Goal: Task Accomplishment & Management: Use online tool/utility

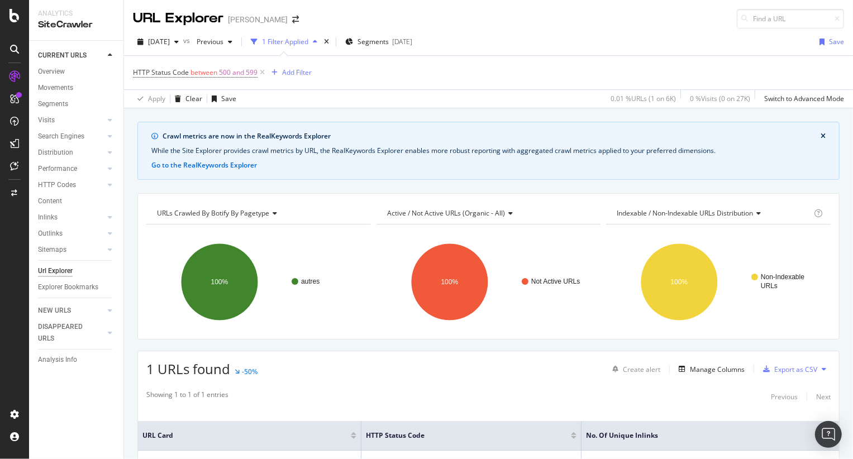
scroll to position [82, 0]
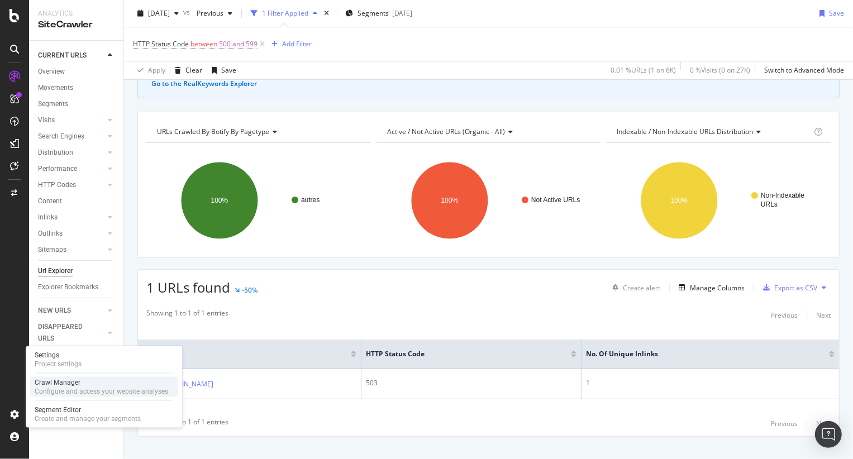
click at [82, 391] on div "Configure and access your website analyses" at bounding box center [101, 391] width 133 height 9
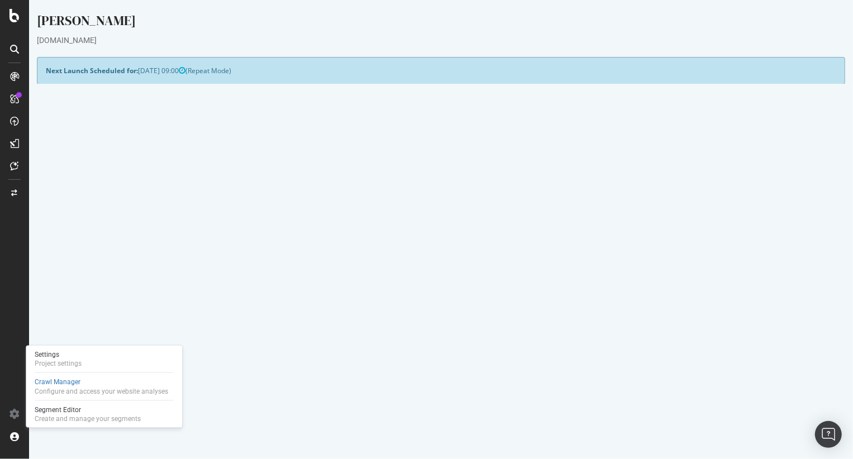
click at [407, 304] on button "Yes! Start Now" at bounding box center [425, 302] width 69 height 18
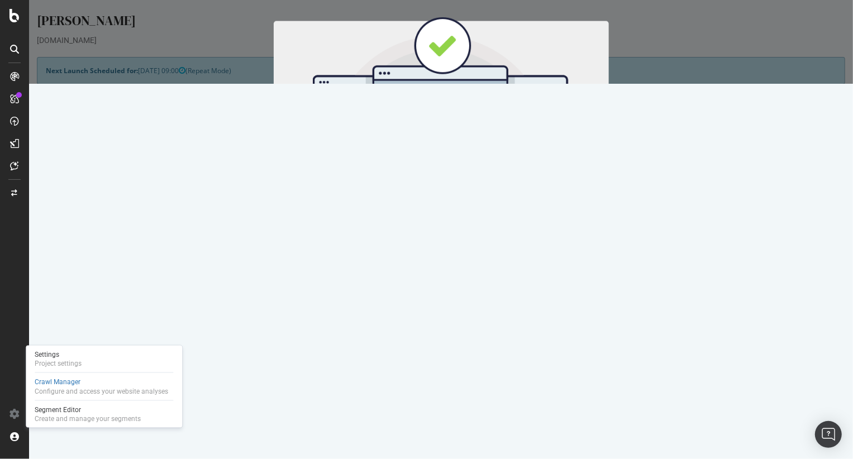
click at [459, 185] on button "Start Now" at bounding box center [460, 185] width 49 height 19
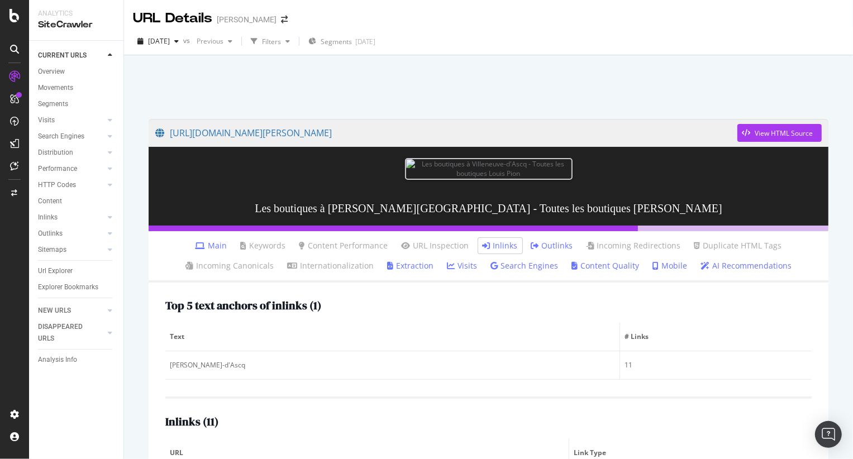
scroll to position [248, 0]
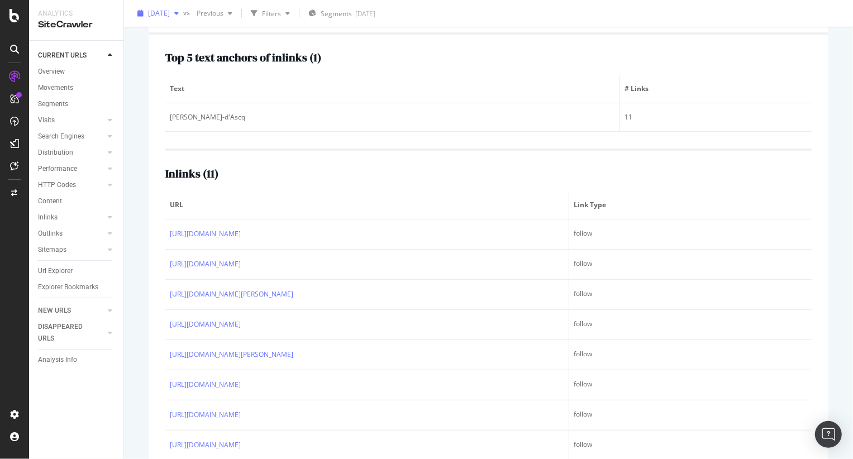
click at [168, 15] on span "[DATE]" at bounding box center [159, 12] width 22 height 9
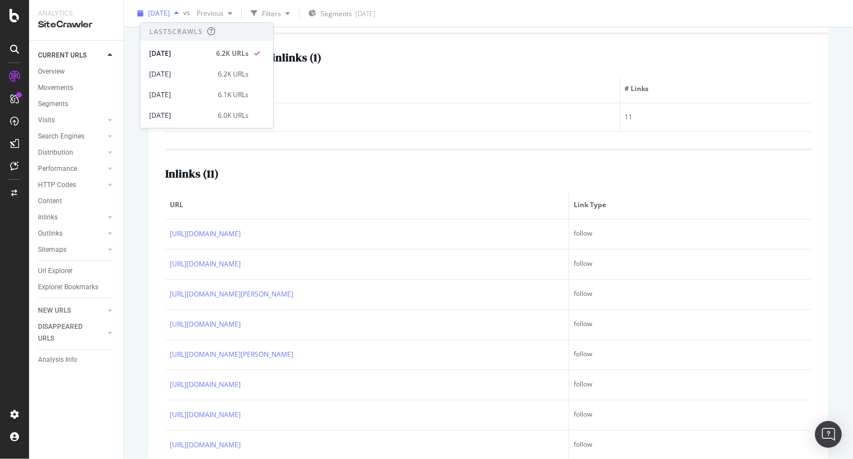
click at [168, 15] on span "[DATE]" at bounding box center [159, 12] width 22 height 9
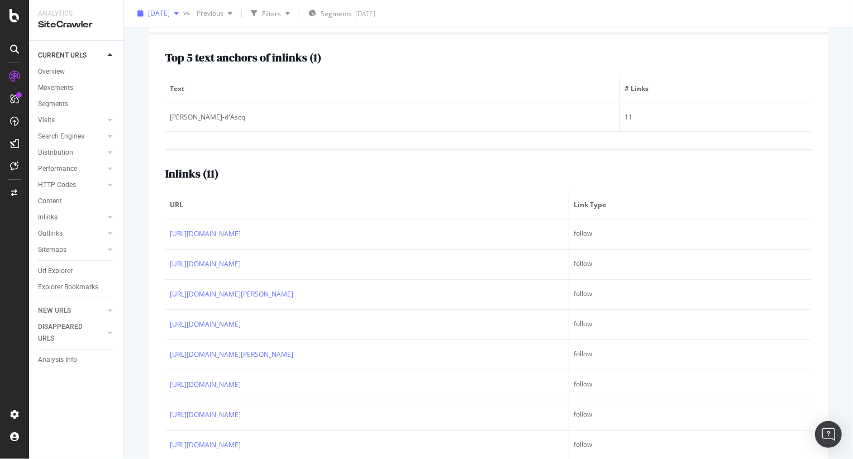
click at [168, 15] on span "[DATE]" at bounding box center [159, 12] width 22 height 9
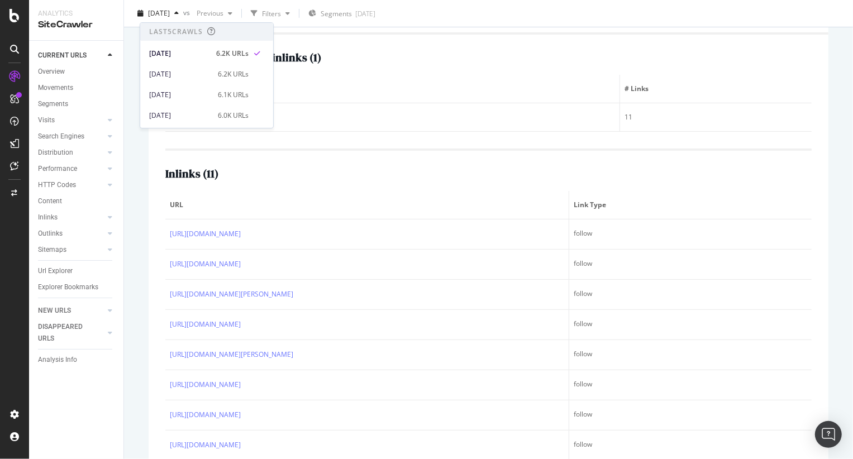
click at [436, 68] on div "Top 5 text anchors of inlinks ( 1 ) Text # Links Villeneuve-d'Ascq 11" at bounding box center [488, 91] width 646 height 80
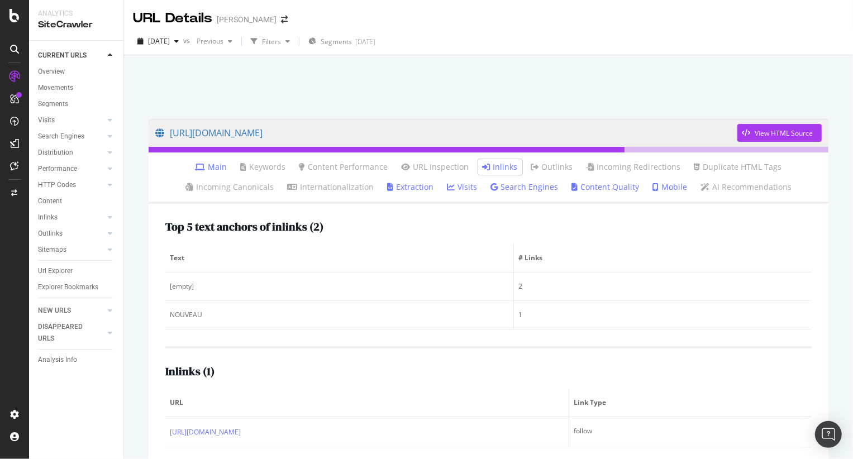
click at [12, 48] on icon at bounding box center [14, 49] width 9 height 9
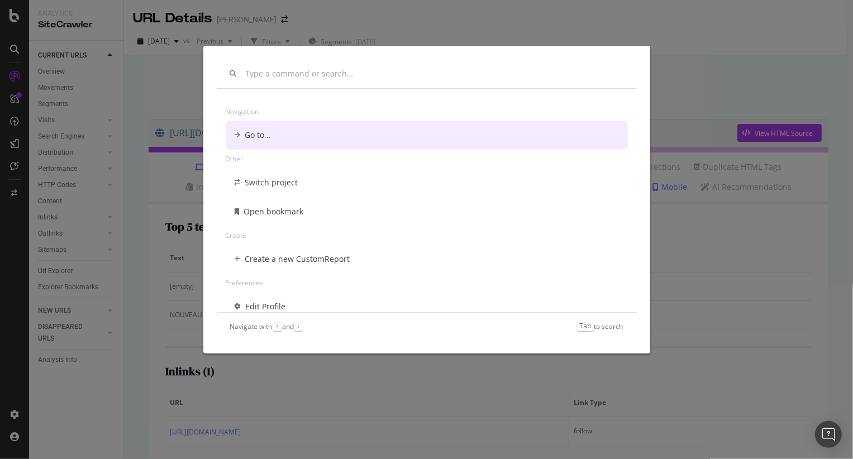
click at [22, 34] on div "Navigation Go to... Other Switch project Open bookmark Create Create a new Cust…" at bounding box center [426, 229] width 853 height 459
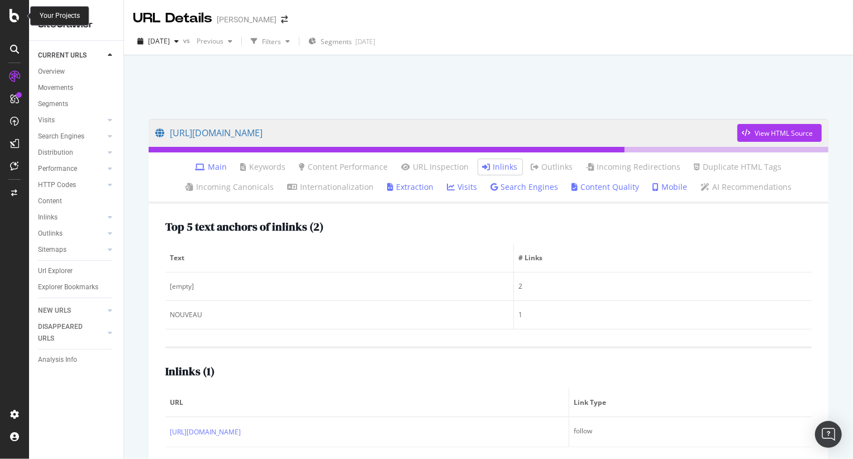
click at [21, 22] on div at bounding box center [14, 15] width 27 height 13
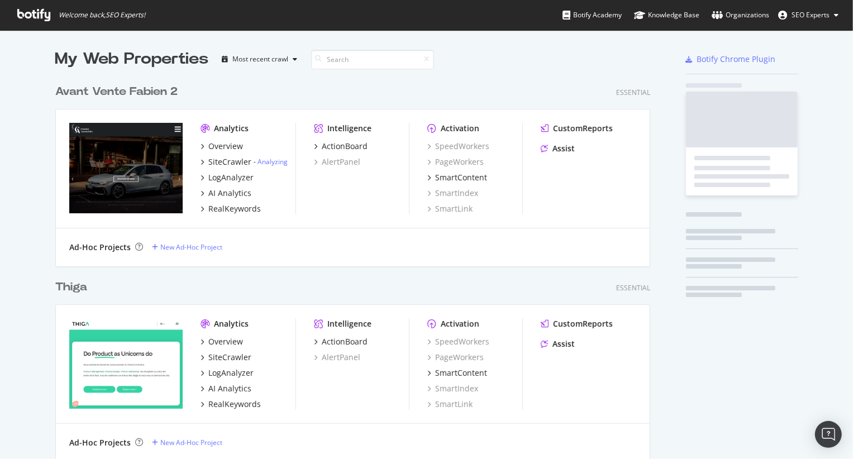
scroll to position [451, 838]
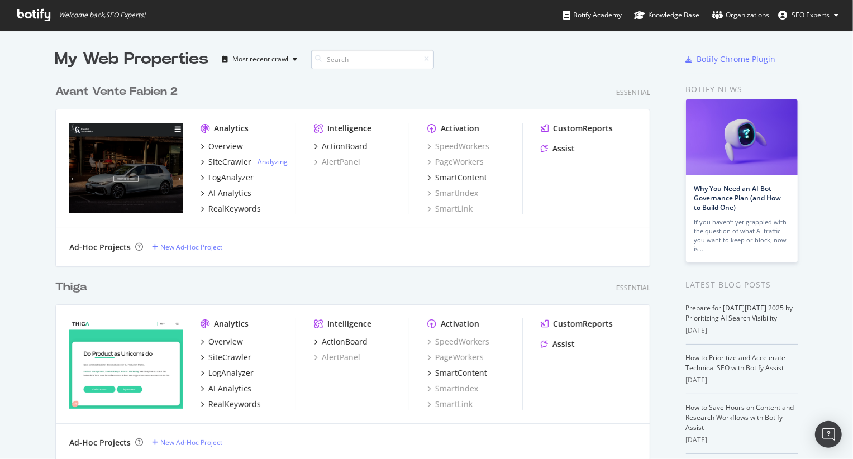
click at [356, 66] on input at bounding box center [372, 60] width 123 height 20
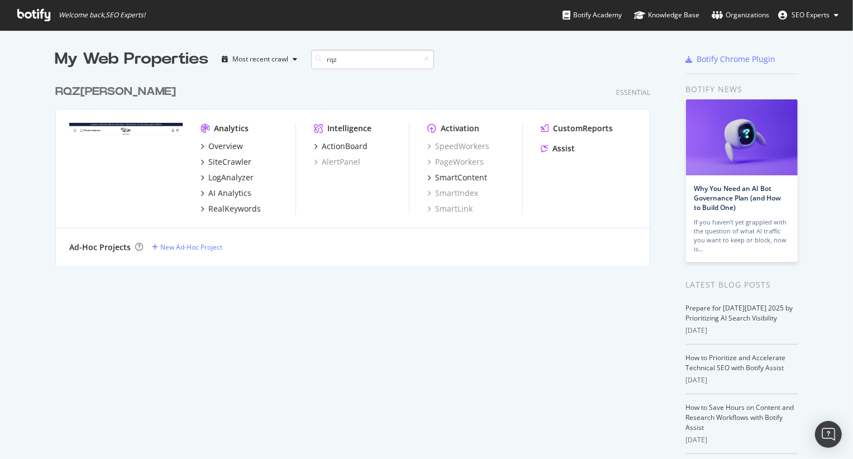
scroll to position [188, 596]
type input "rqz"
click at [96, 89] on div "RQZ [PERSON_NAME]" at bounding box center [115, 92] width 121 height 16
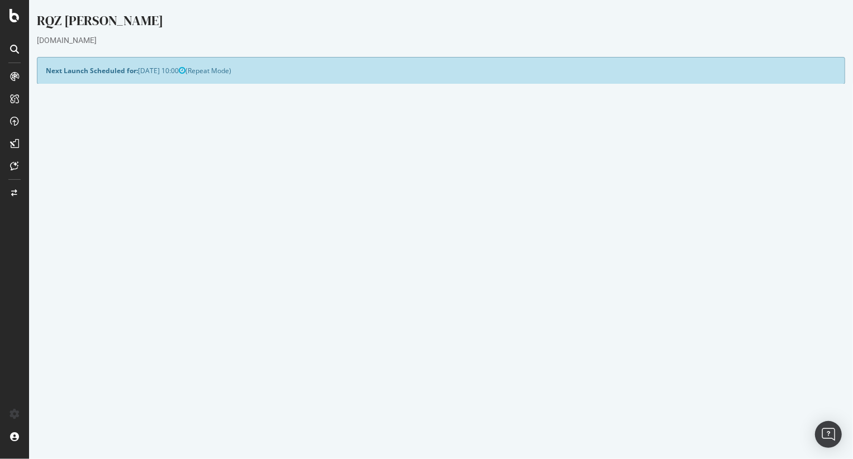
click at [416, 298] on button "Yes! Start Now" at bounding box center [425, 302] width 69 height 18
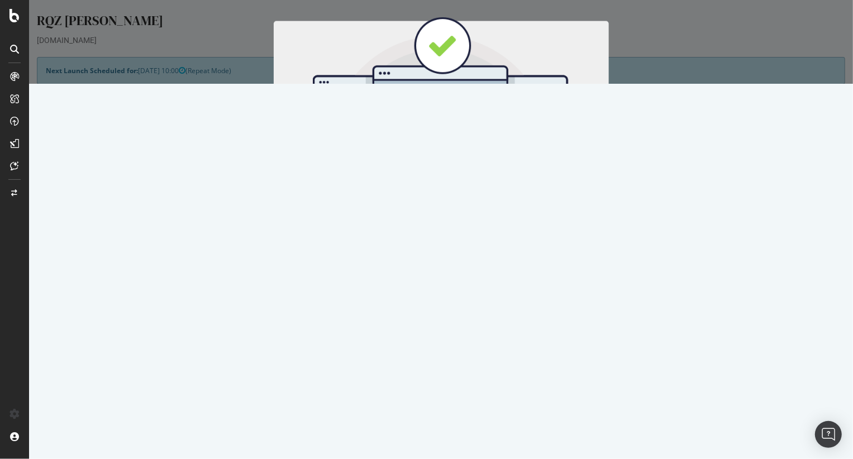
click at [451, 192] on button "Start Now" at bounding box center [460, 185] width 49 height 19
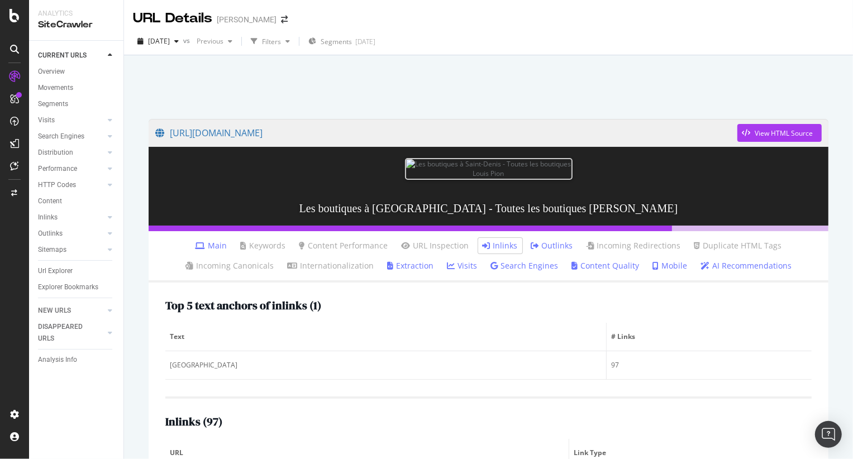
scroll to position [783, 0]
